Goal: Find specific page/section: Find specific page/section

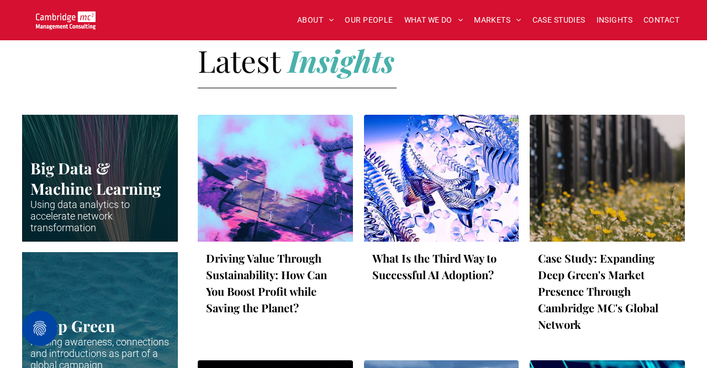
scroll to position [1706, 0]
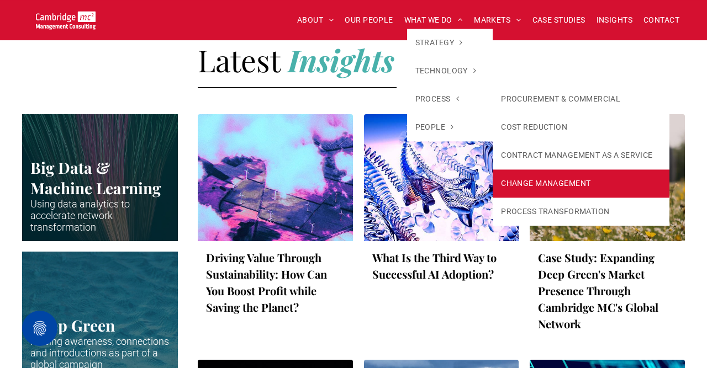
click at [558, 182] on link "CHANGE MANAGEMENT" at bounding box center [581, 184] width 176 height 28
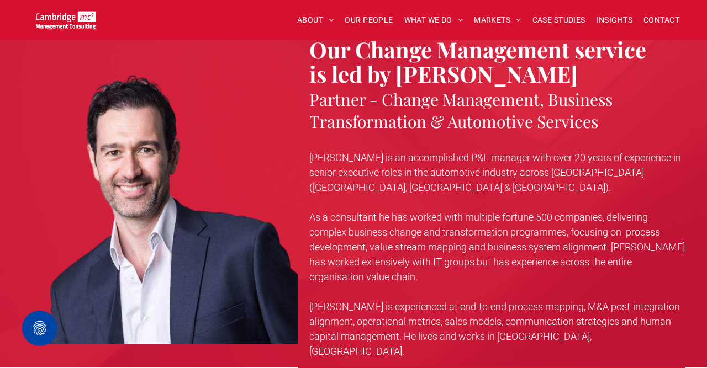
scroll to position [2326, 0]
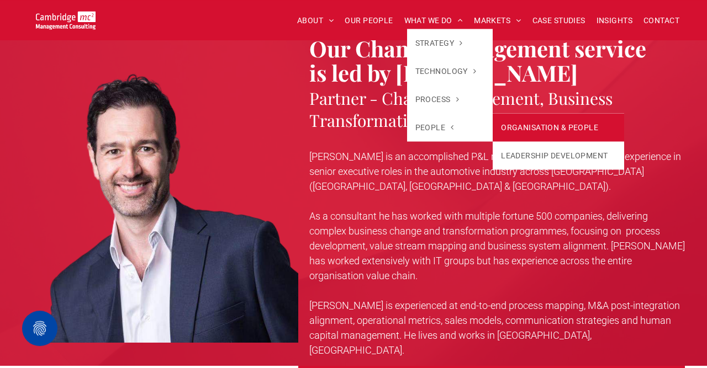
click at [523, 128] on link "ORGANISATION & PEOPLE" at bounding box center [558, 127] width 131 height 28
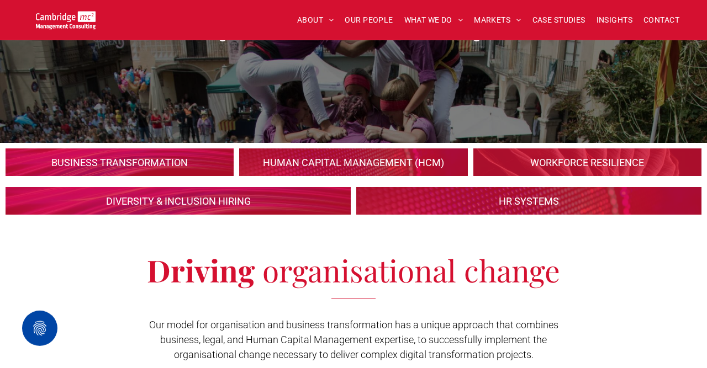
scroll to position [136, 0]
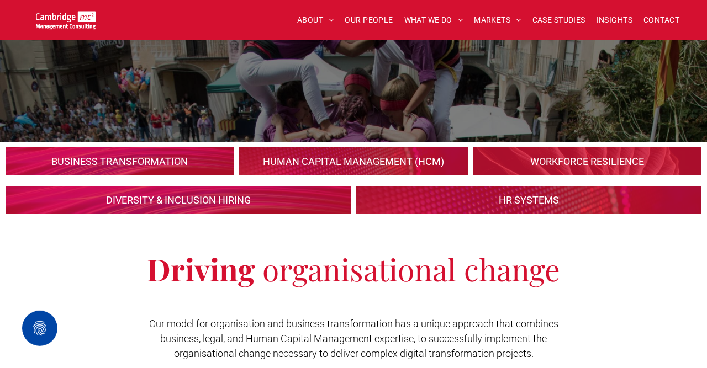
click at [189, 166] on link at bounding box center [120, 161] width 242 height 29
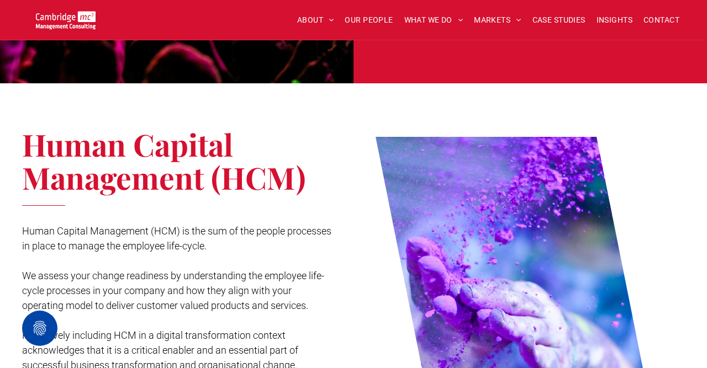
scroll to position [876, 0]
